Goal: Information Seeking & Learning: Learn about a topic

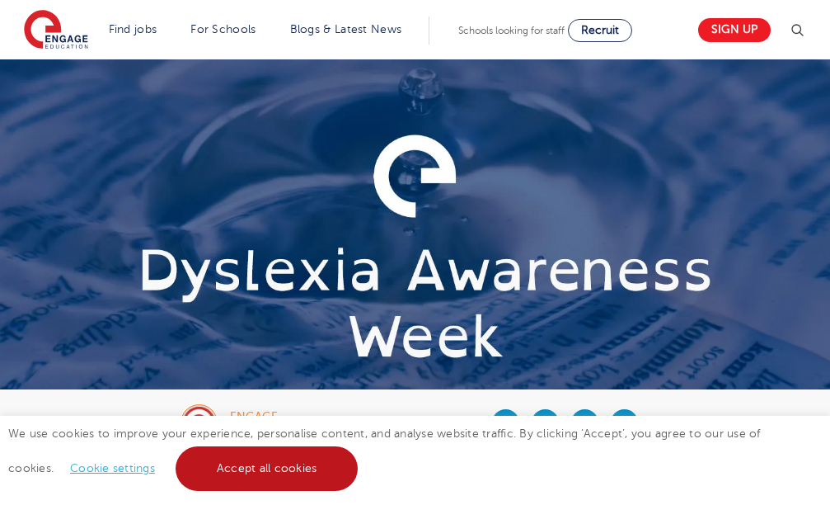
click at [276, 453] on link "Accept all cookies" at bounding box center [267, 468] width 183 height 45
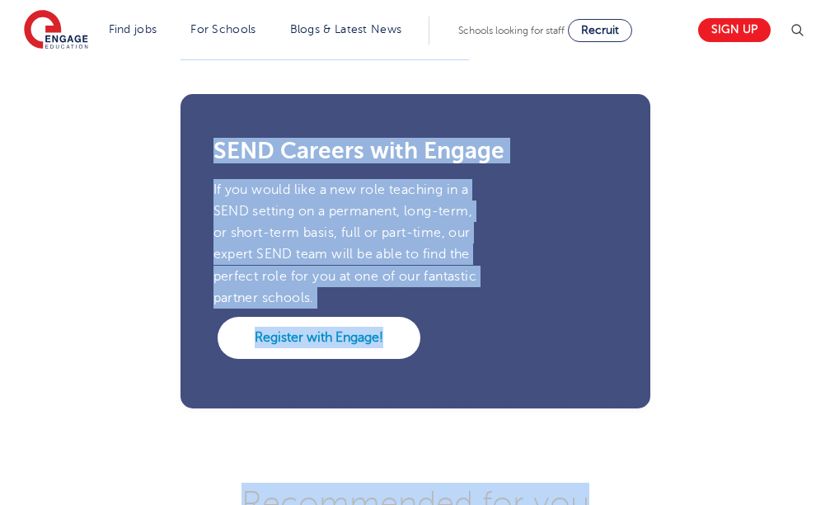
scroll to position [5517, 0]
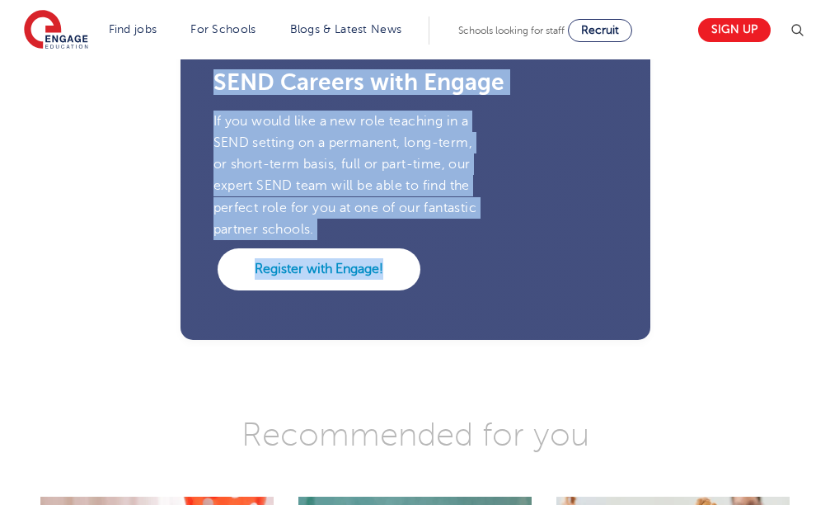
drag, startPoint x: 181, startPoint y: 315, endPoint x: 843, endPoint y: 202, distance: 671.6
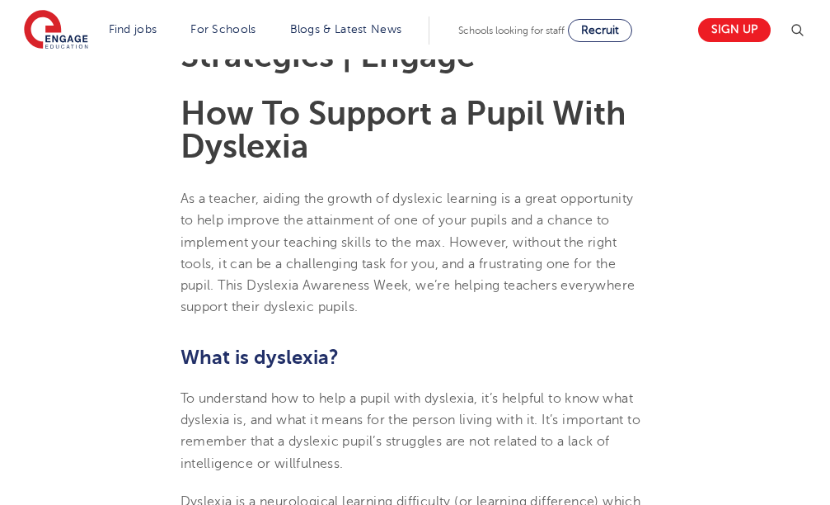
scroll to position [788, 0]
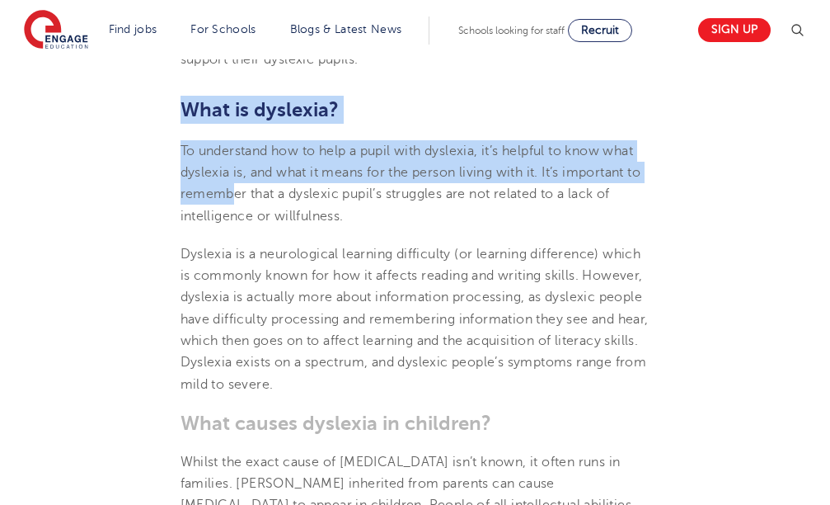
drag, startPoint x: 176, startPoint y: 109, endPoint x: 247, endPoint y: 227, distance: 137.2
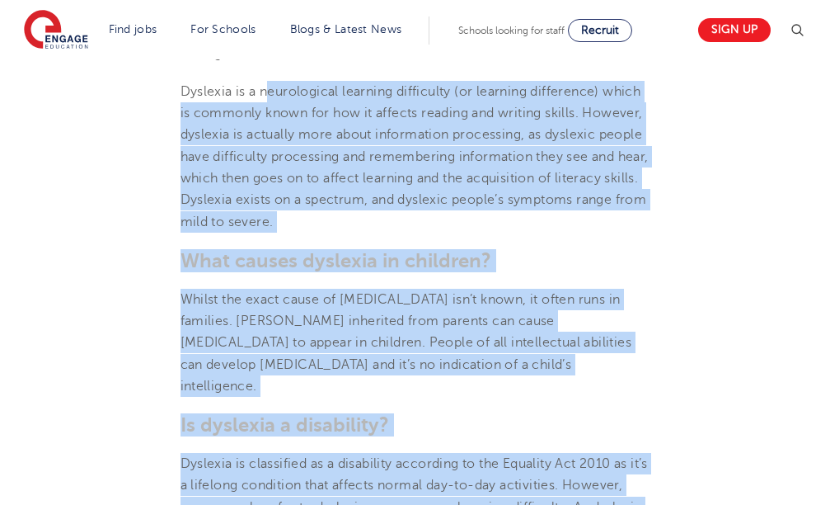
scroll to position [1008, 0]
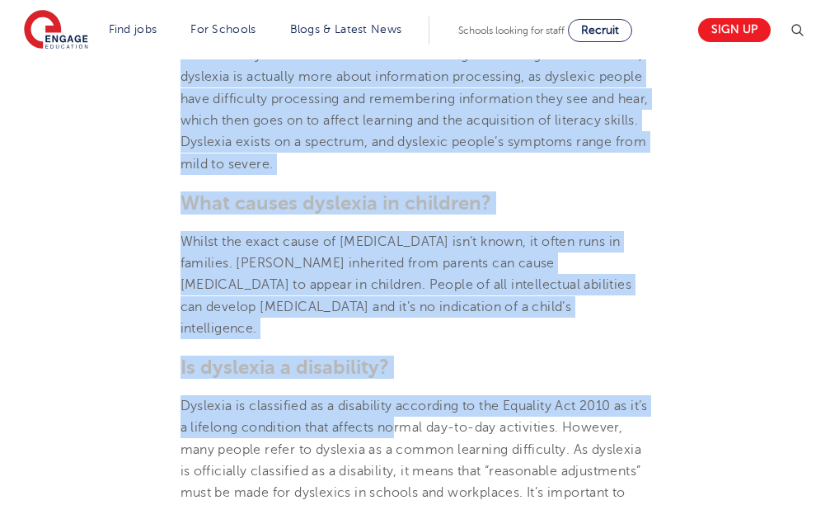
drag, startPoint x: 270, startPoint y: 260, endPoint x: 416, endPoint y: 387, distance: 193.4
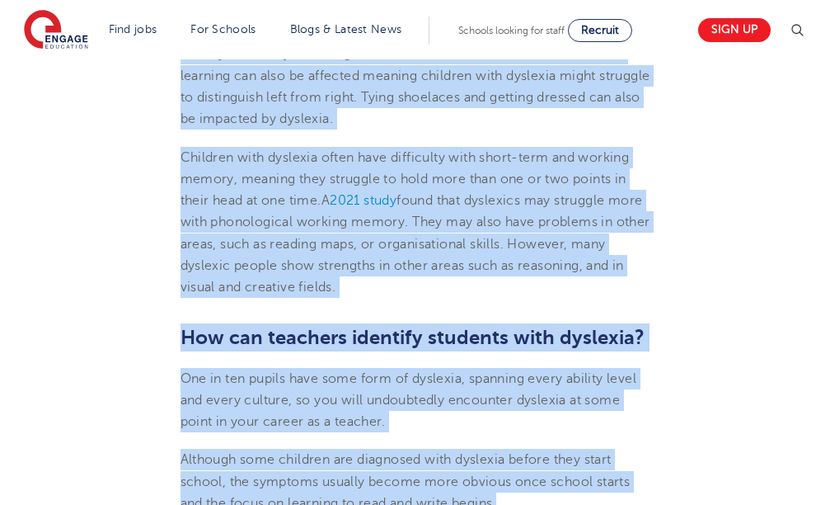
scroll to position [1612, 0]
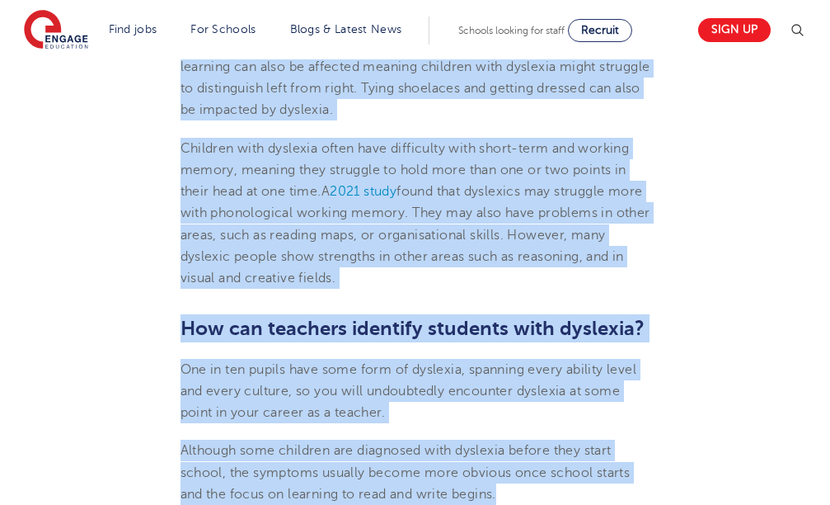
drag, startPoint x: 182, startPoint y: 212, endPoint x: 550, endPoint y: 466, distance: 446.9
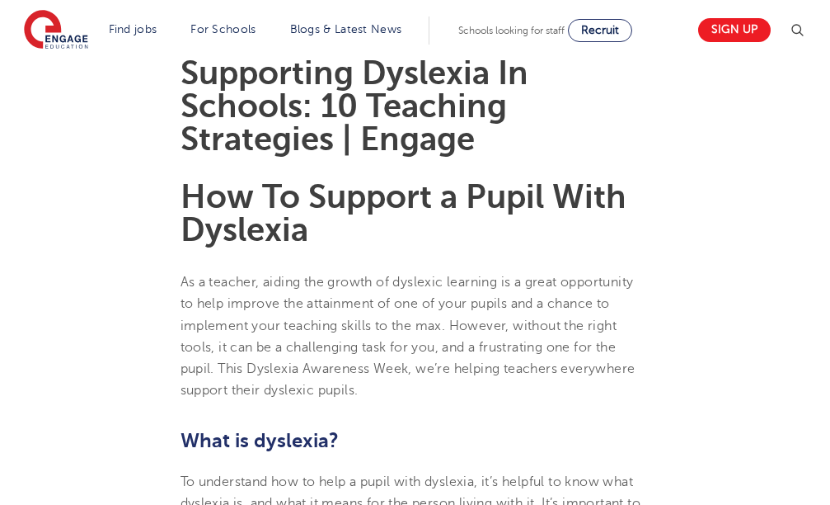
scroll to position [540, 0]
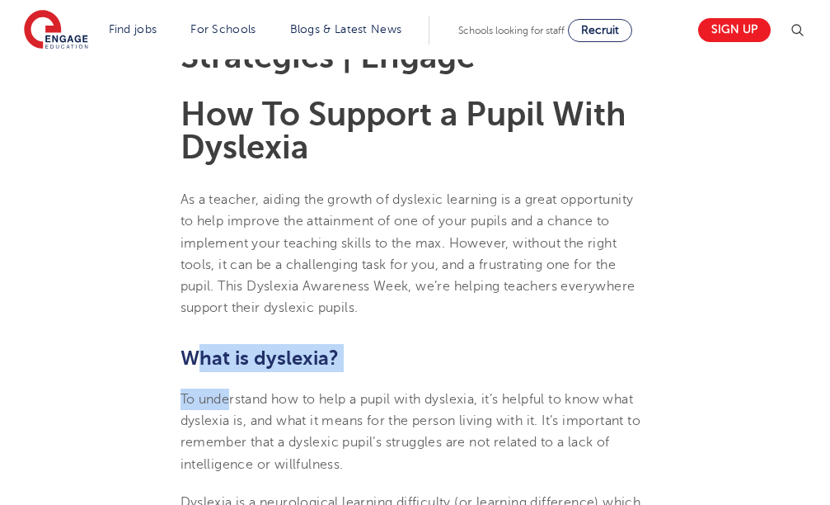
drag, startPoint x: 209, startPoint y: 372, endPoint x: 274, endPoint y: 410, distance: 74.7
click at [336, 437] on span "To understand how to help a pupil with dyslexia, it’s helpful to know what dysl…" at bounding box center [411, 432] width 461 height 80
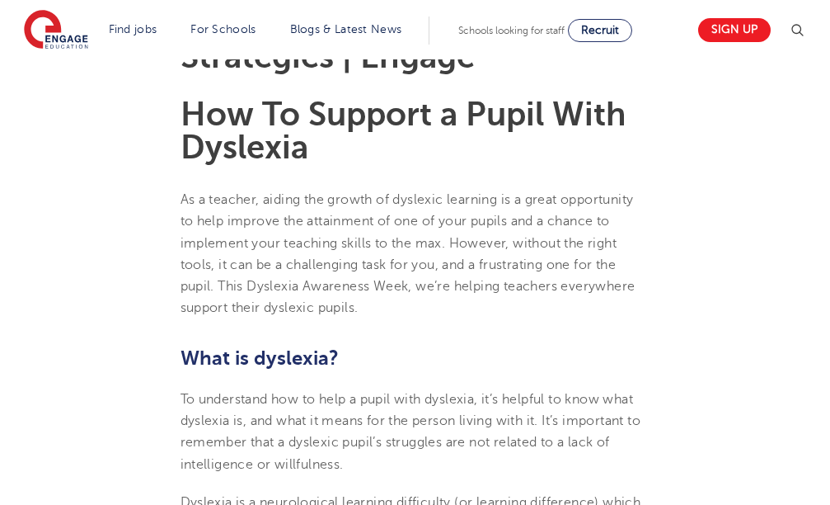
click at [637, 347] on h2 "What is dyslexia?" at bounding box center [416, 358] width 470 height 28
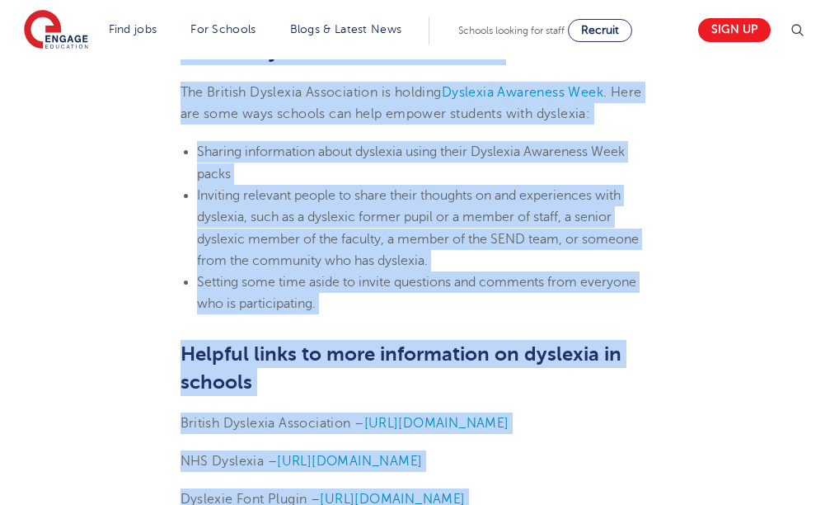
scroll to position [5197, 0]
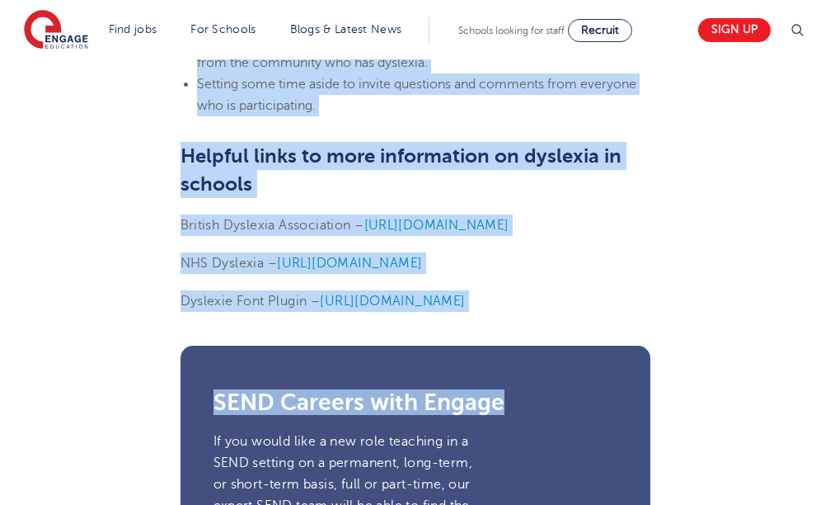
drag, startPoint x: 177, startPoint y: 353, endPoint x: 742, endPoint y: 182, distance: 590.0
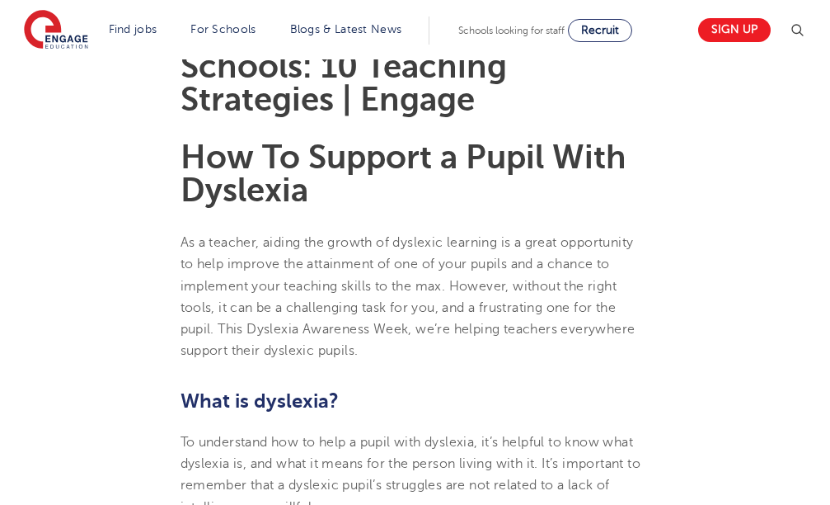
scroll to position [662, 0]
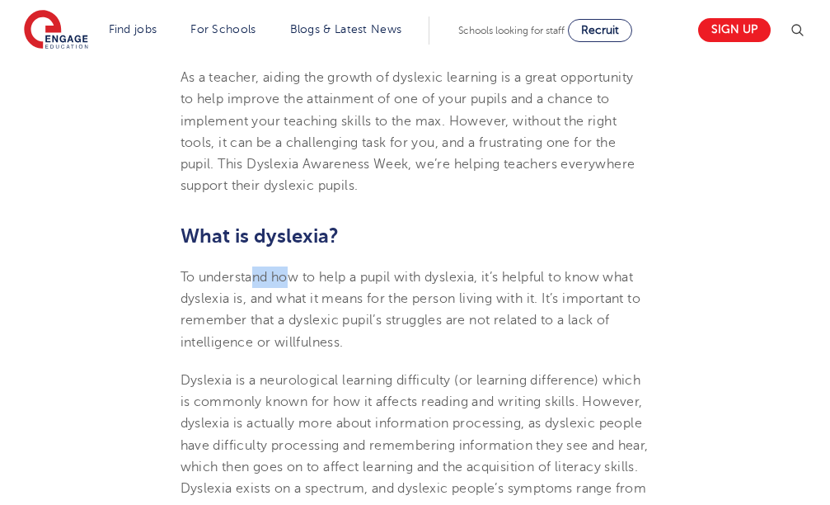
drag, startPoint x: 256, startPoint y: 262, endPoint x: 294, endPoint y: 278, distance: 40.3
click at [294, 278] on span "To understand how to help a pupil with dyslexia, it’s helpful to know what dysl…" at bounding box center [411, 310] width 461 height 80
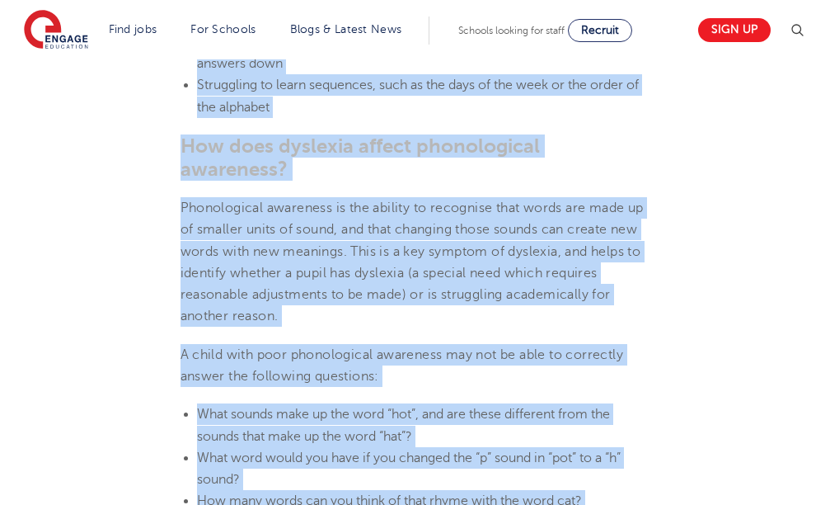
drag, startPoint x: 221, startPoint y: 249, endPoint x: 686, endPoint y: 483, distance: 520.6
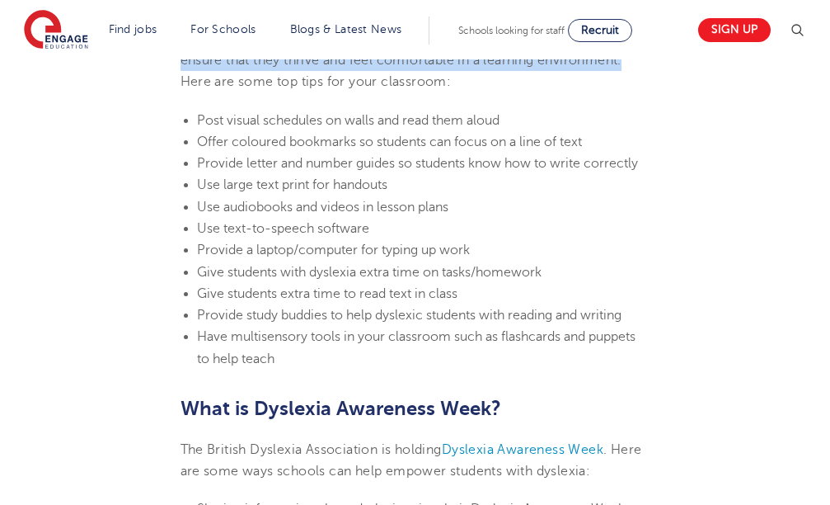
scroll to position [4451, 0]
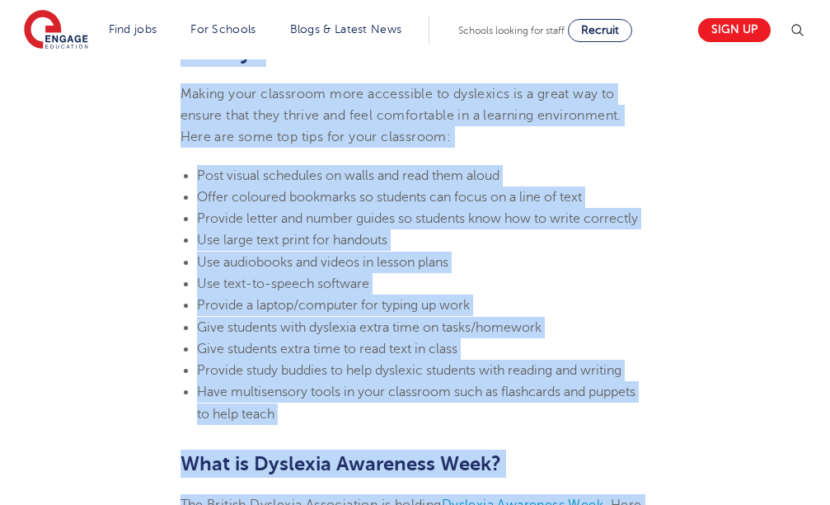
drag, startPoint x: 169, startPoint y: 312, endPoint x: 739, endPoint y: 505, distance: 601.5
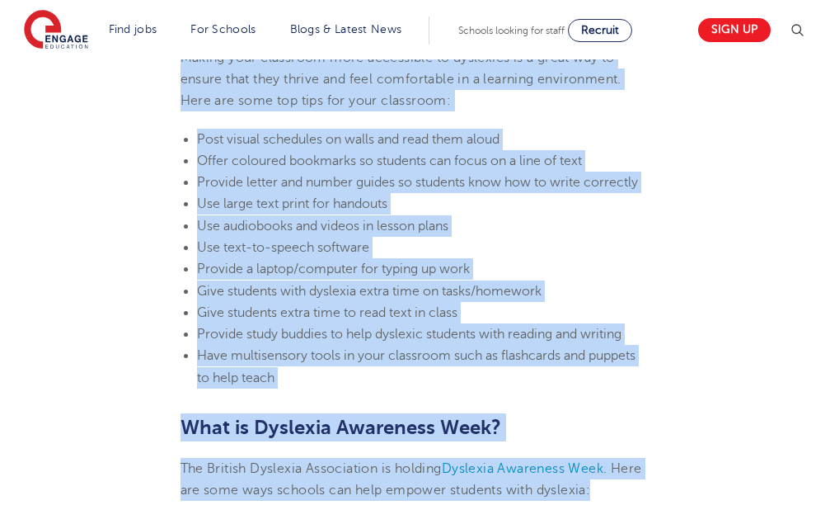
drag, startPoint x: 731, startPoint y: 449, endPoint x: 728, endPoint y: 277, distance: 171.5
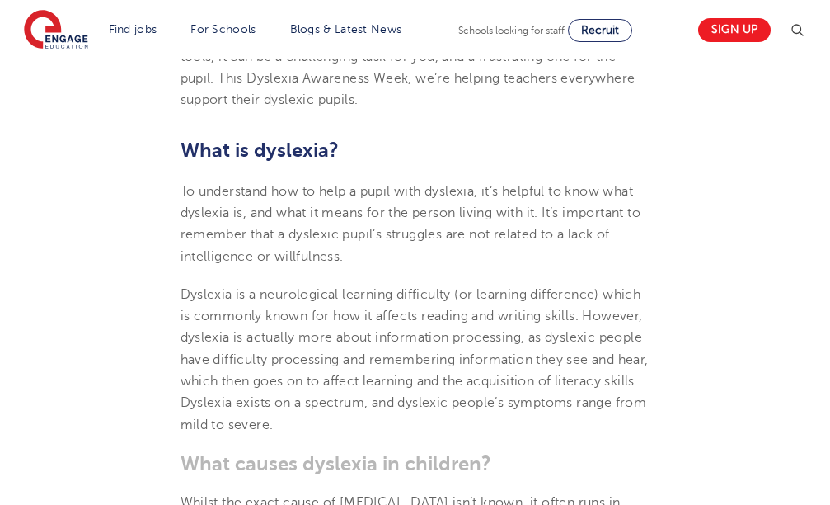
scroll to position [583, 0]
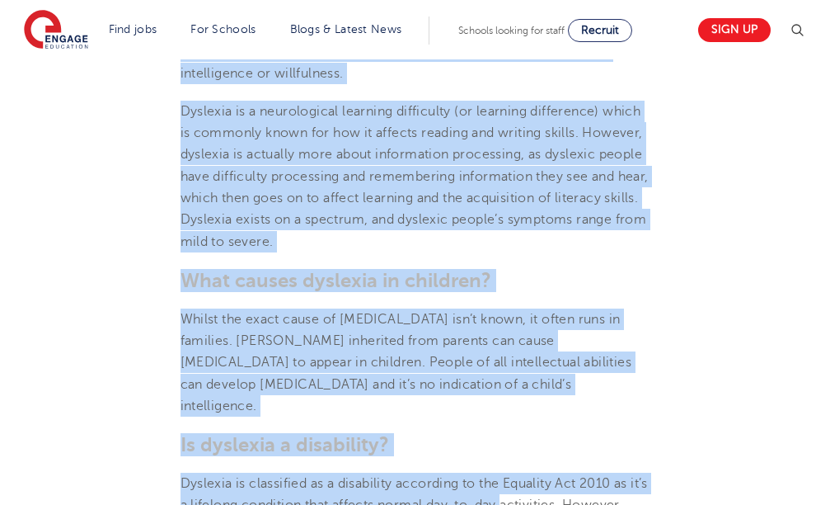
drag, startPoint x: 181, startPoint y: 334, endPoint x: 543, endPoint y: 492, distance: 395.1
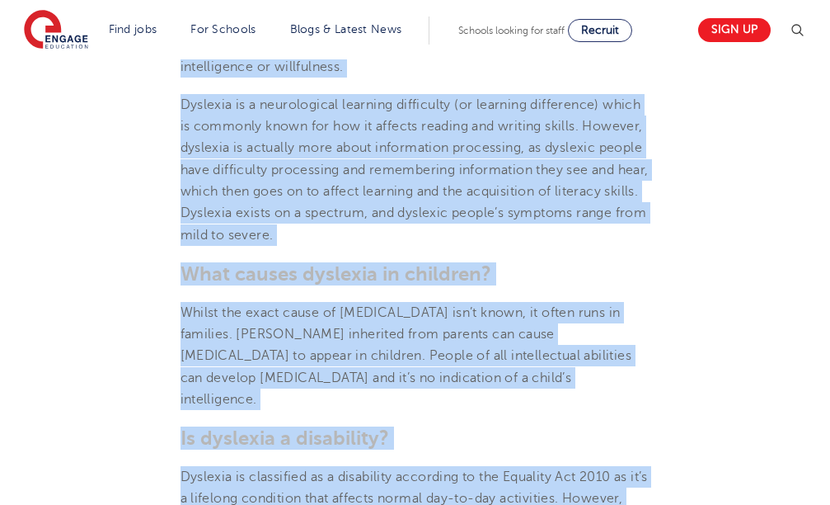
scroll to position [999, 0]
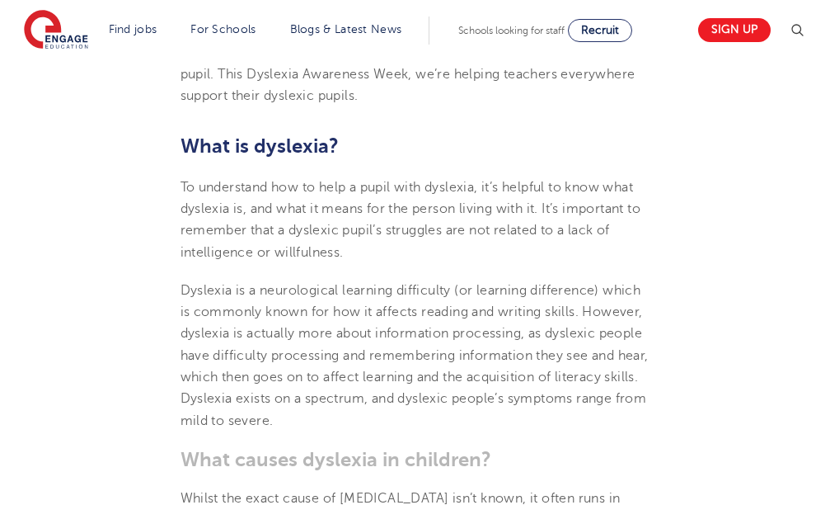
scroll to position [422, 0]
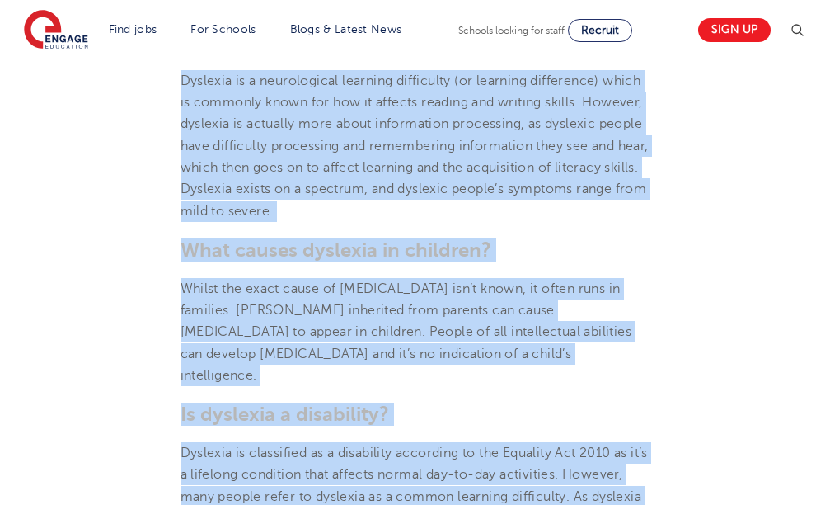
drag, startPoint x: 173, startPoint y: 312, endPoint x: 446, endPoint y: 505, distance: 334.7
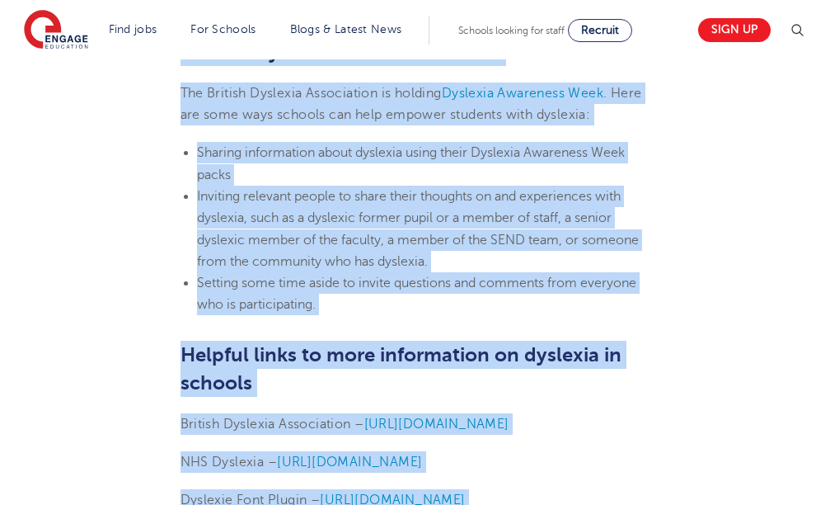
scroll to position [5000, 0]
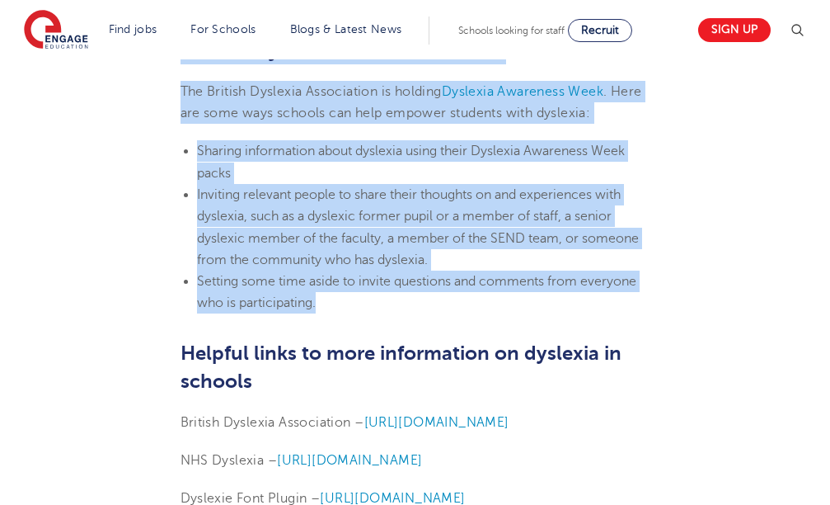
drag, startPoint x: 169, startPoint y: 111, endPoint x: 735, endPoint y: 256, distance: 584.7
copy section "Lore ip dolorsit? Am consectetu adi el sedd e tempo inci utlabore, et’d magnaal…"
